Goal: Information Seeking & Learning: Learn about a topic

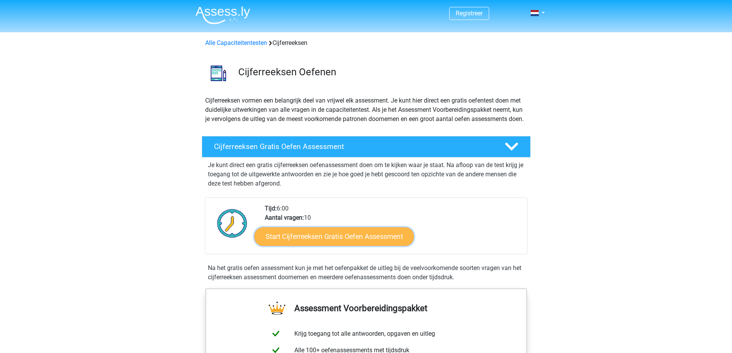
click at [321, 245] on link "Start Cijferreeksen Gratis Oefen Assessment" at bounding box center [333, 236] width 159 height 18
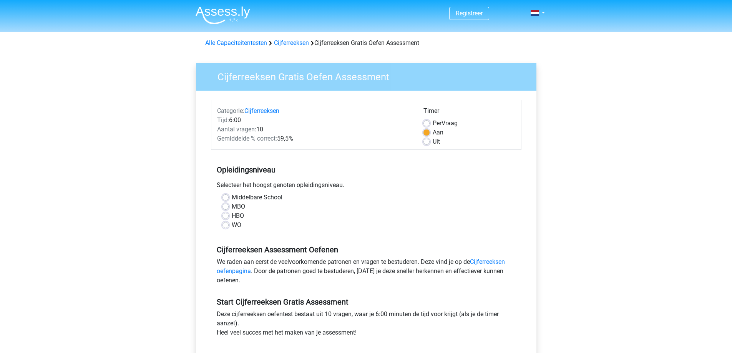
click at [232, 206] on label "MBO" at bounding box center [238, 206] width 13 height 9
click at [227, 206] on input "MBO" at bounding box center [225, 206] width 6 height 8
radio input "true"
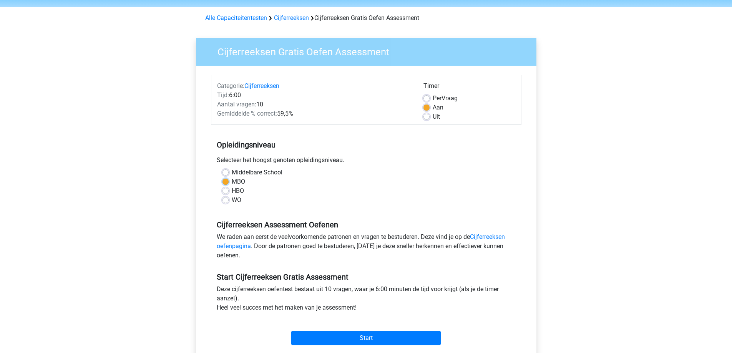
scroll to position [38, 0]
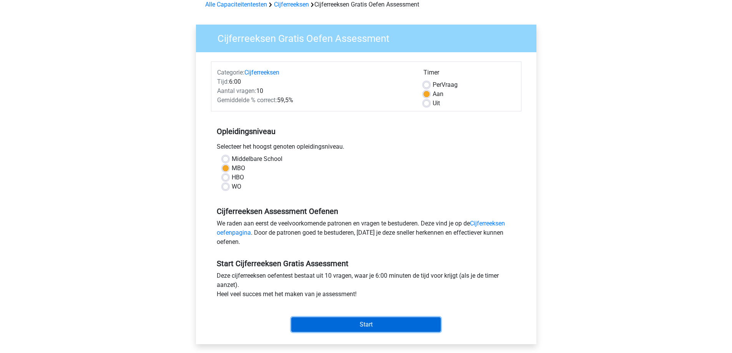
click at [363, 326] on input "Start" at bounding box center [365, 324] width 149 height 15
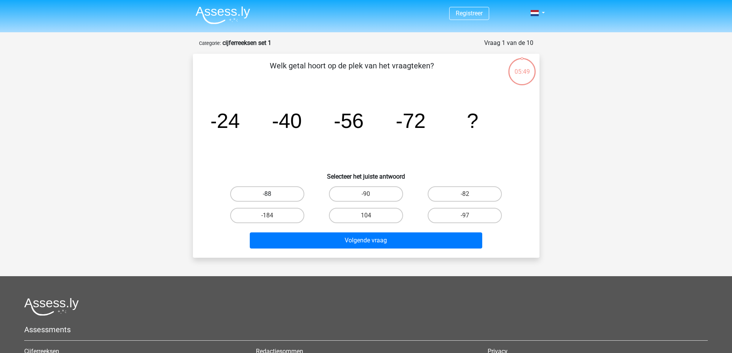
click at [272, 192] on label "-88" at bounding box center [267, 193] width 74 height 15
click at [272, 194] on input "-88" at bounding box center [269, 196] width 5 height 5
radio input "true"
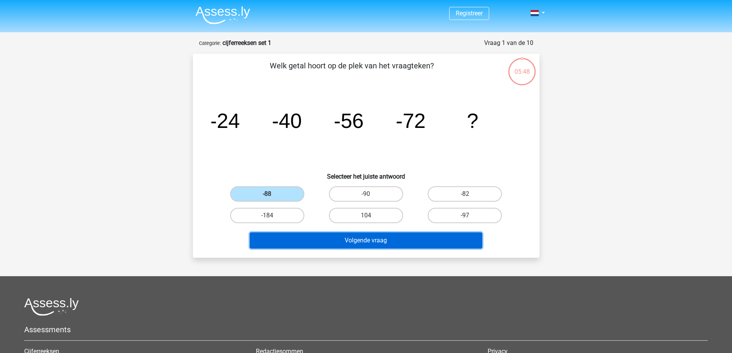
click at [379, 241] on button "Volgende vraag" at bounding box center [366, 240] width 232 height 16
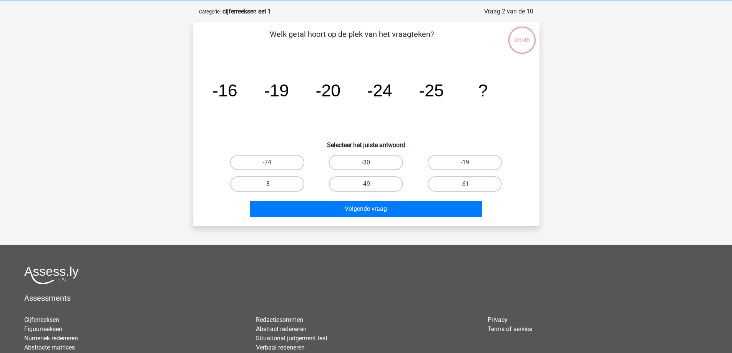
scroll to position [38, 0]
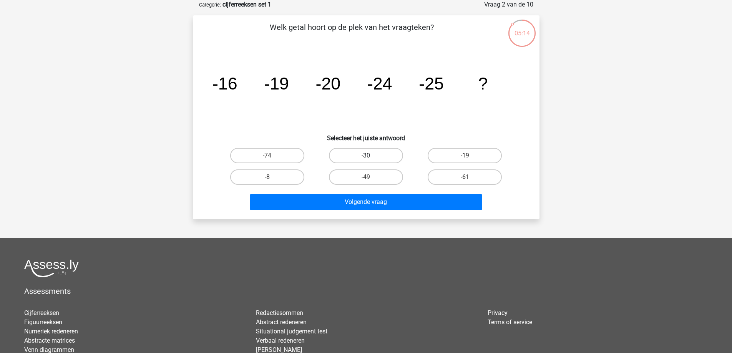
click at [339, 157] on label "-30" at bounding box center [366, 155] width 74 height 15
click at [366, 157] on input "-30" at bounding box center [368, 158] width 5 height 5
radio input "true"
click at [389, 132] on h6 "Selecteer het juiste antwoord" at bounding box center [366, 134] width 322 height 13
click at [480, 153] on label "-19" at bounding box center [464, 155] width 74 height 15
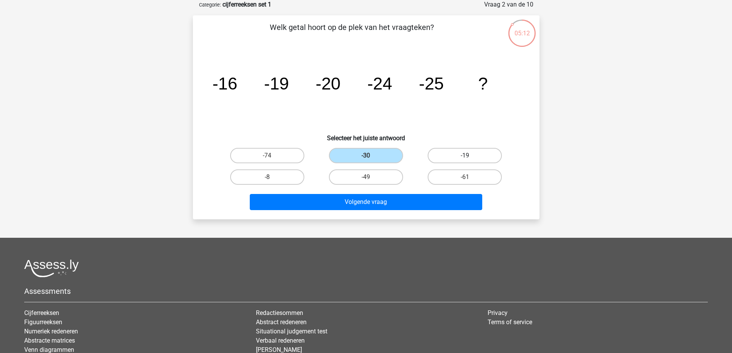
click at [470, 156] on input "-19" at bounding box center [467, 158] width 5 height 5
radio input "true"
click at [465, 174] on label "-61" at bounding box center [464, 176] width 74 height 15
click at [465, 177] on input "-61" at bounding box center [467, 179] width 5 height 5
radio input "true"
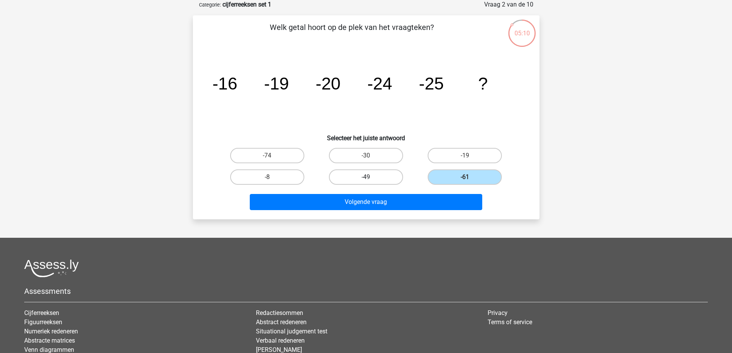
drag, startPoint x: 387, startPoint y: 176, endPoint x: 315, endPoint y: 177, distance: 71.8
click at [386, 176] on label "-49" at bounding box center [366, 176] width 74 height 15
click at [371, 177] on input "-49" at bounding box center [368, 179] width 5 height 5
radio input "true"
click at [287, 176] on label "-8" at bounding box center [267, 176] width 74 height 15
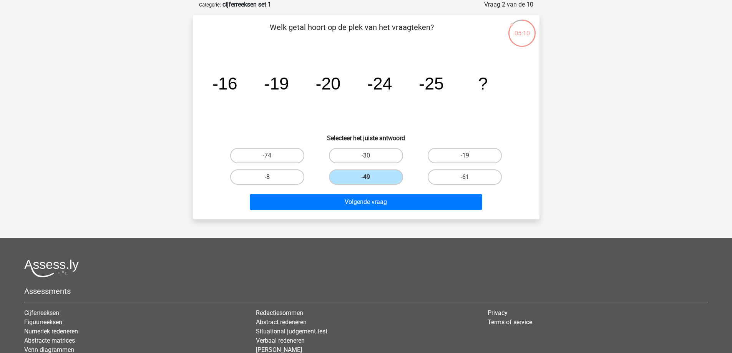
click at [272, 177] on input "-8" at bounding box center [269, 179] width 5 height 5
radio input "true"
click at [283, 157] on label "-74" at bounding box center [267, 155] width 74 height 15
click at [272, 157] on input "-74" at bounding box center [269, 158] width 5 height 5
radio input "true"
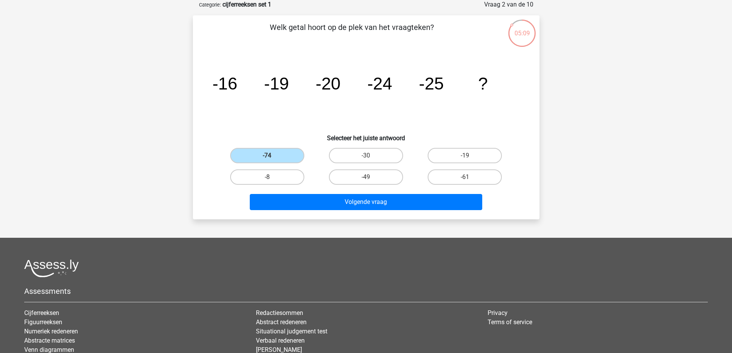
click at [465, 157] on input "-19" at bounding box center [467, 158] width 5 height 5
radio input "true"
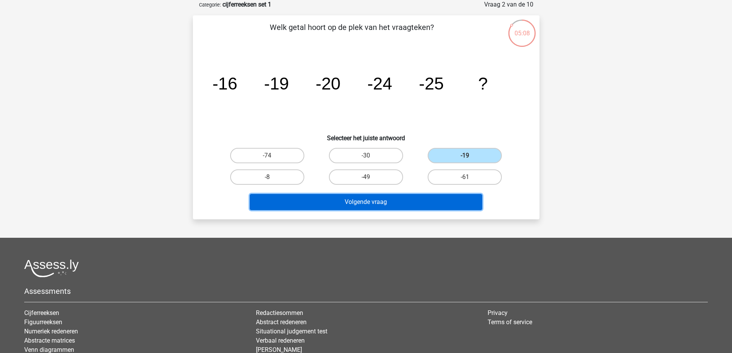
click at [409, 198] on button "Volgende vraag" at bounding box center [366, 202] width 232 height 16
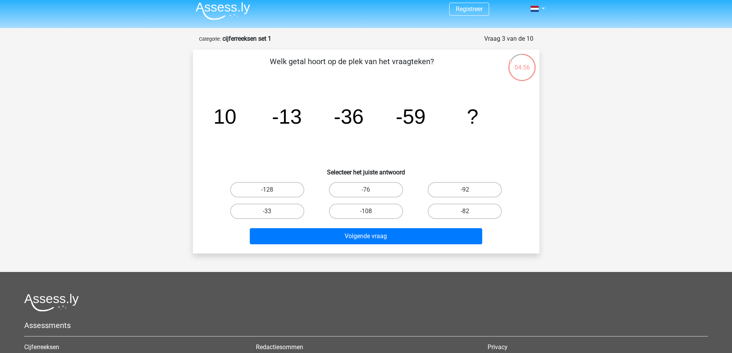
scroll to position [0, 0]
